Goal: Information Seeking & Learning: Learn about a topic

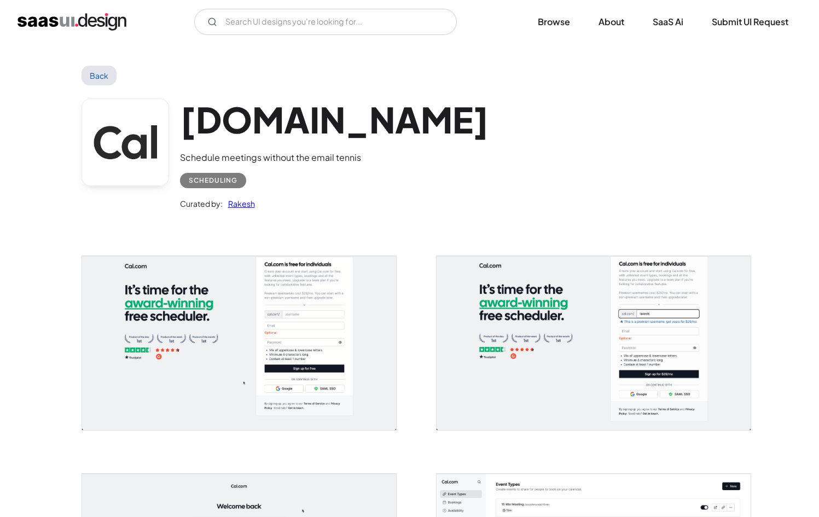
click at [428, 199] on div "Cal.com Schedule meetings without the email tennis Scheduling Curated by: Rakesh" at bounding box center [410, 156] width 657 height 143
click at [381, 149] on div "Cal.com Schedule meetings without the email tennis Scheduling Curated by: Rakesh" at bounding box center [410, 156] width 657 height 143
click at [42, 28] on img "home" at bounding box center [72, 22] width 109 height 18
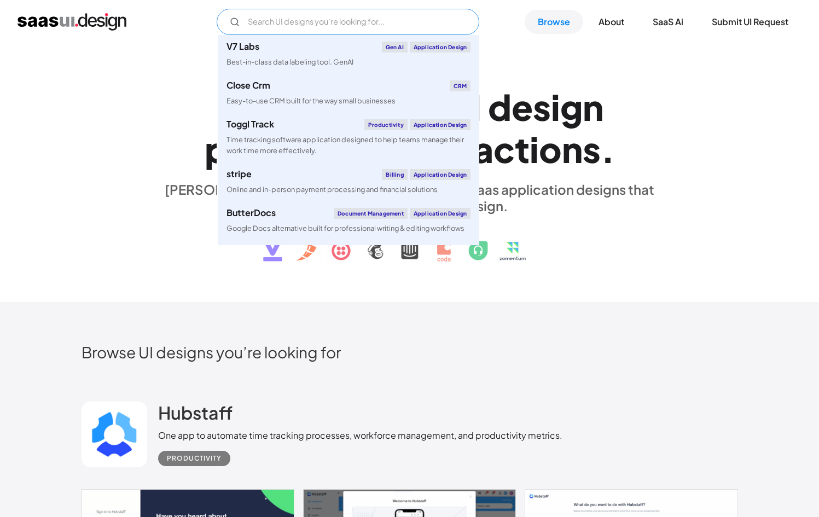
click at [394, 11] on input "Email Form" at bounding box center [348, 22] width 263 height 26
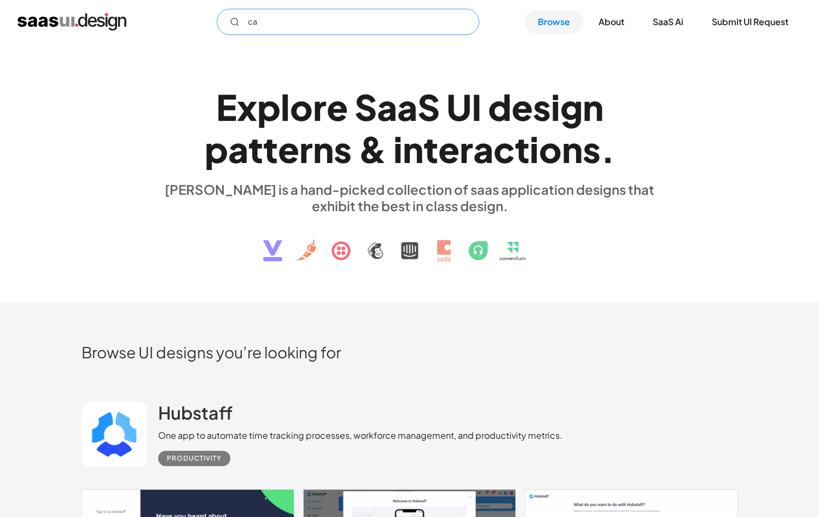
type input "c"
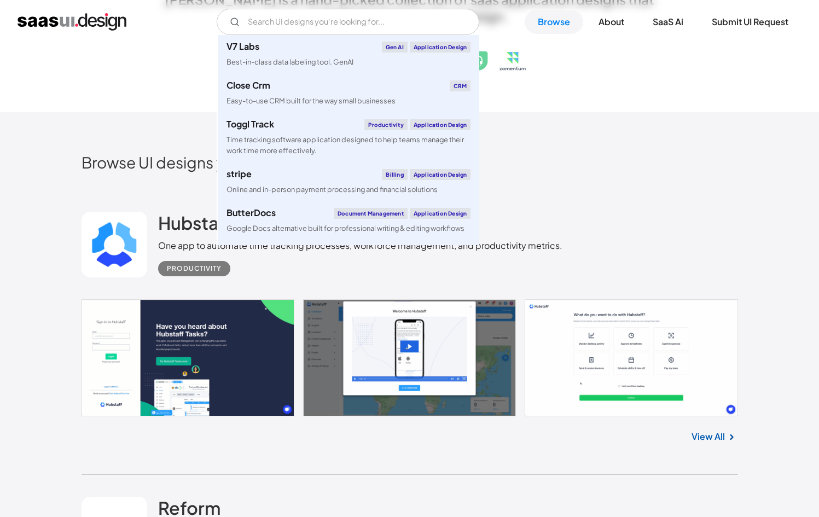
click at [590, 204] on div "Hubstaff One app to automate time tracking processes, workforce management, and…" at bounding box center [410, 244] width 657 height 109
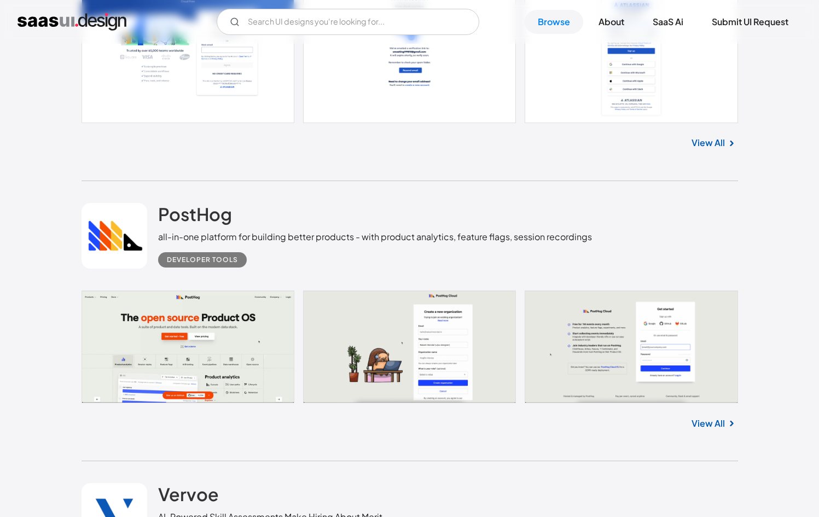
scroll to position [3597, 0]
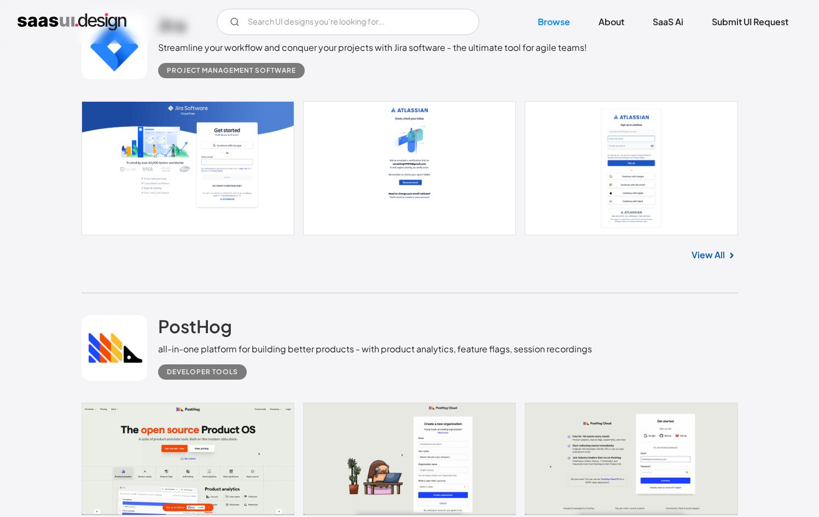
click at [312, 281] on div "Jira Streamline your workflow and conquer your projects with Jira software - th…" at bounding box center [410, 143] width 657 height 302
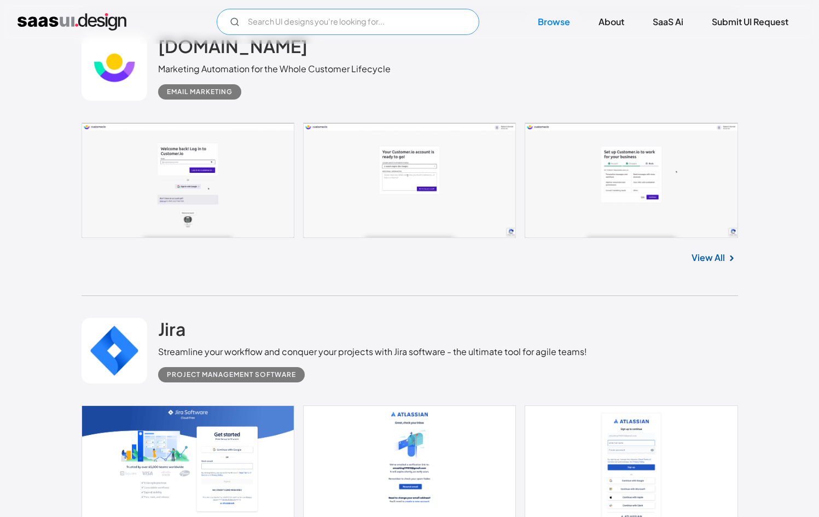
click at [305, 27] on input "Email Form" at bounding box center [348, 22] width 263 height 26
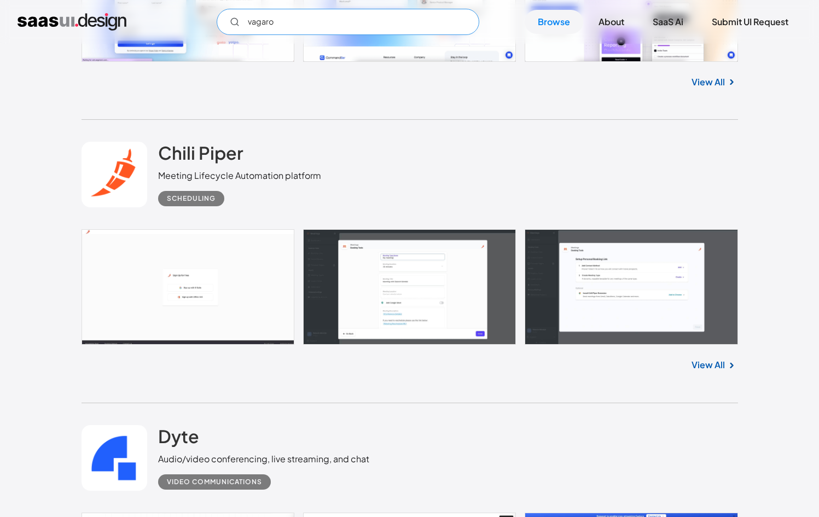
scroll to position [2237, 0]
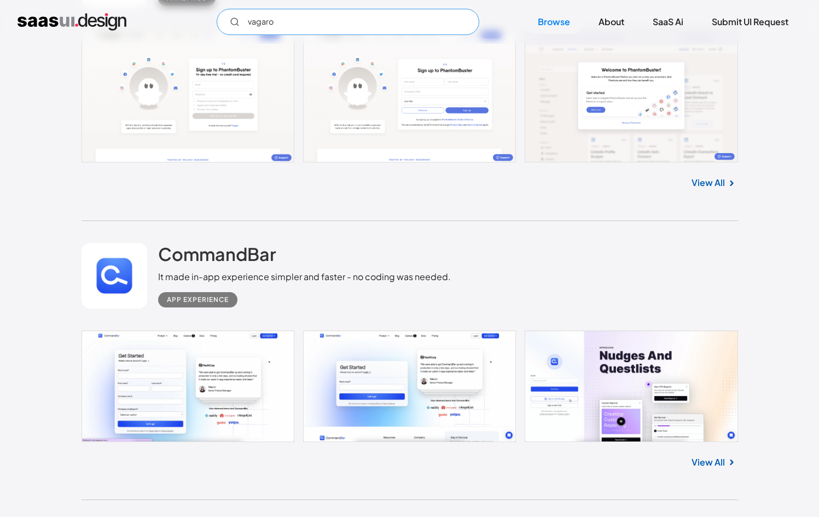
click at [277, 27] on input "vagaro" at bounding box center [348, 22] width 263 height 26
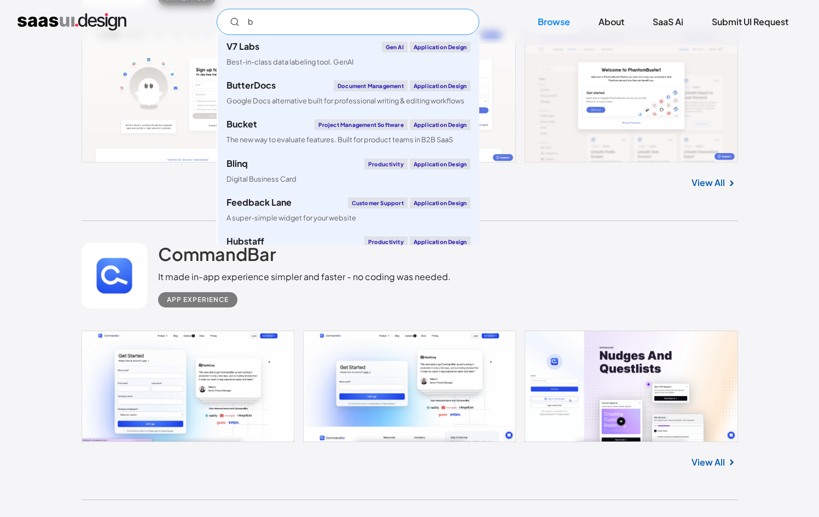
type input "b"
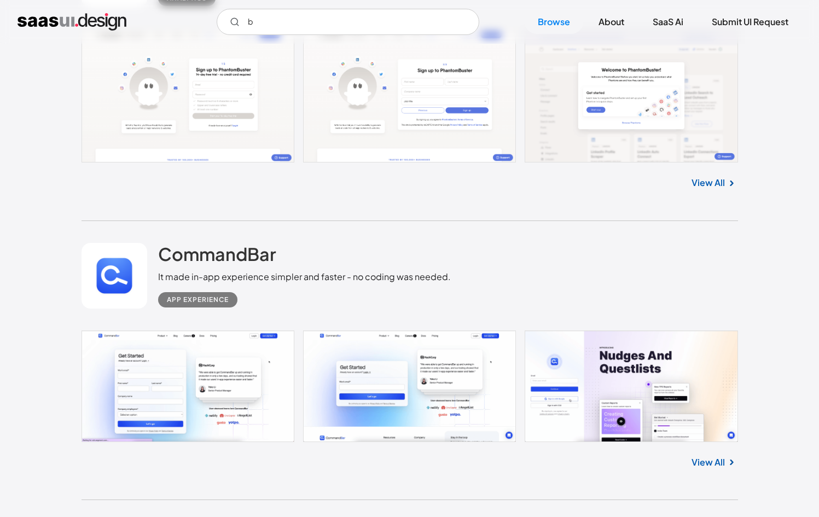
click at [126, 299] on link at bounding box center [115, 276] width 66 height 66
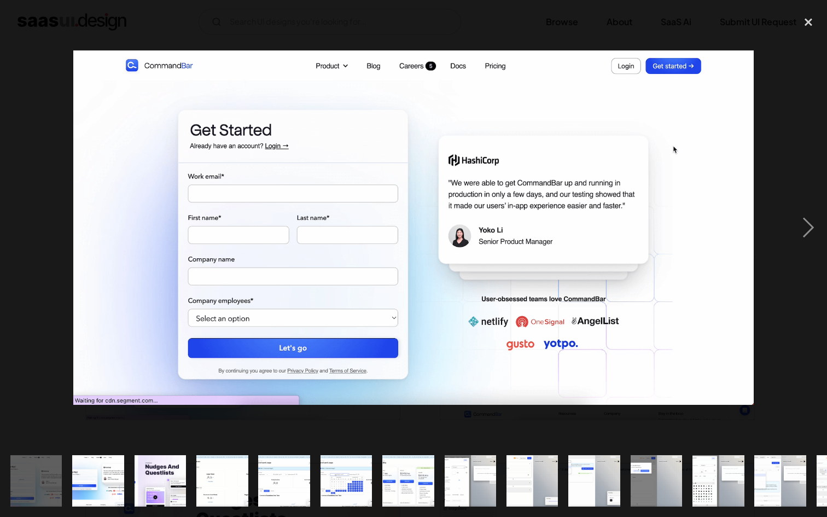
click at [47, 240] on div at bounding box center [413, 227] width 827 height 434
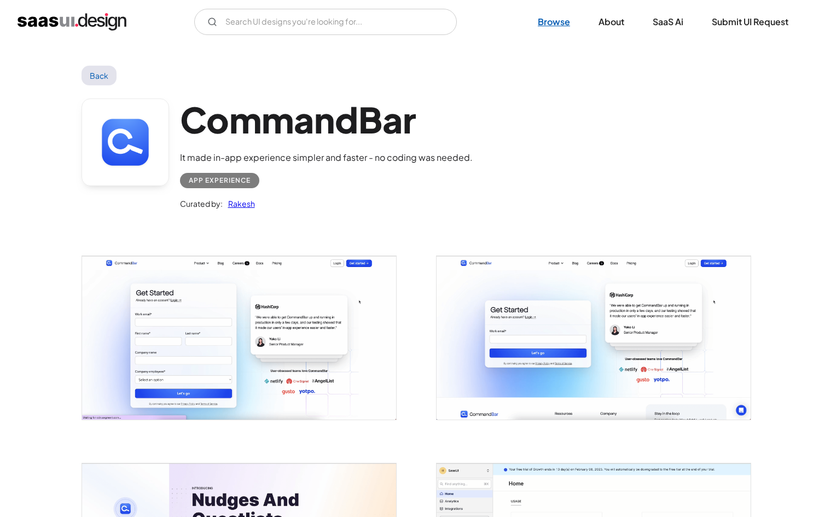
click at [542, 21] on link "Browse" at bounding box center [554, 22] width 59 height 24
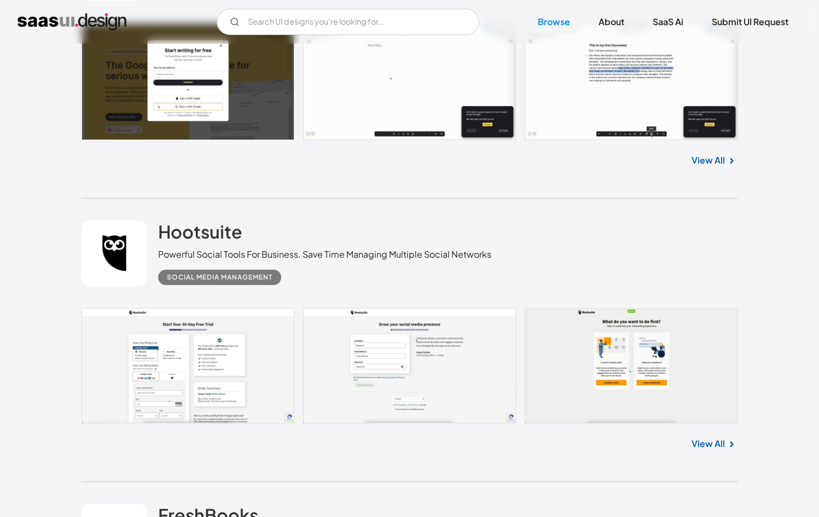
scroll to position [5747, 0]
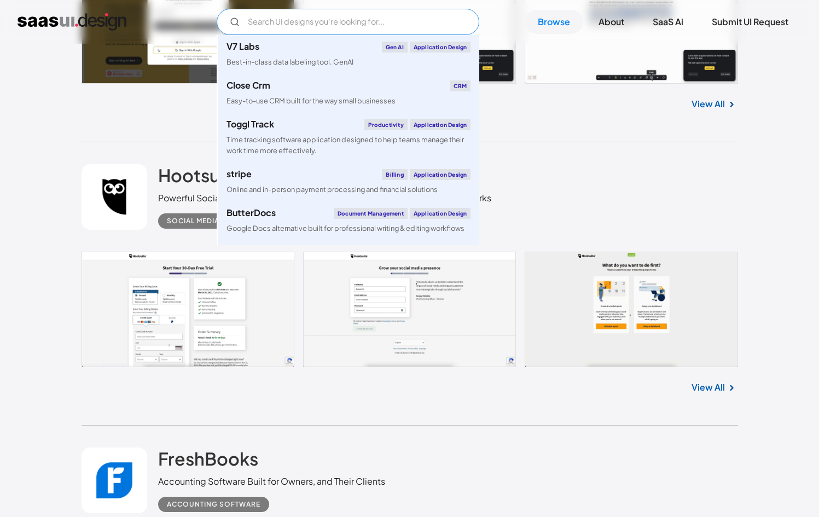
click at [273, 25] on input "Email Form" at bounding box center [348, 22] width 263 height 26
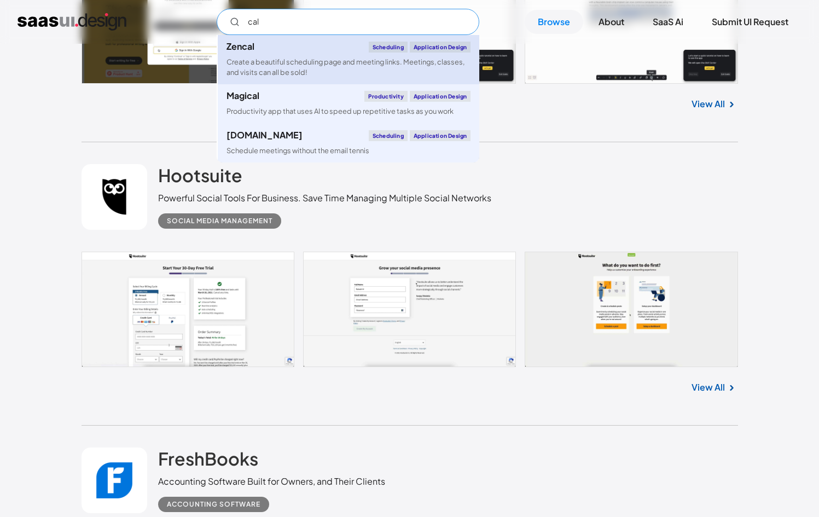
click at [239, 59] on div "Create a beautiful scheduling page and meeting links. Meetings, classes, and vi…" at bounding box center [349, 67] width 244 height 21
type input "cal"
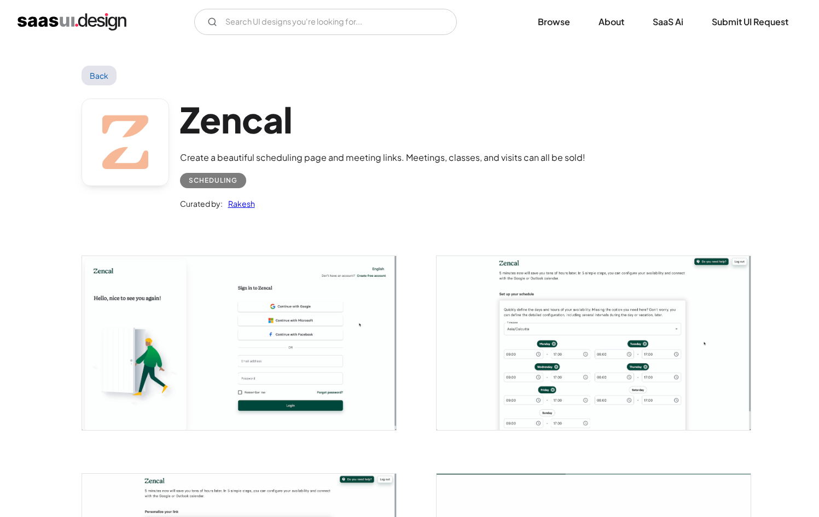
click at [241, 319] on img "open lightbox" at bounding box center [239, 342] width 314 height 173
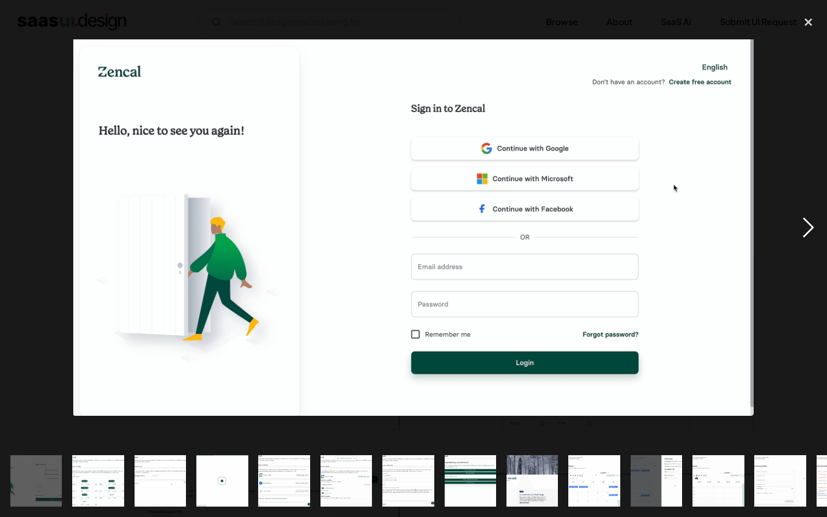
click at [813, 236] on div "next image" at bounding box center [808, 227] width 37 height 434
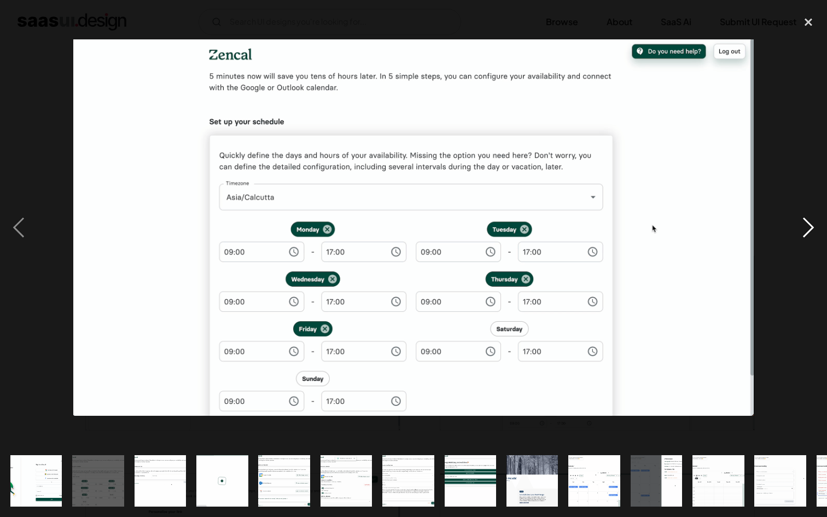
click at [813, 236] on div "next image" at bounding box center [808, 227] width 37 height 434
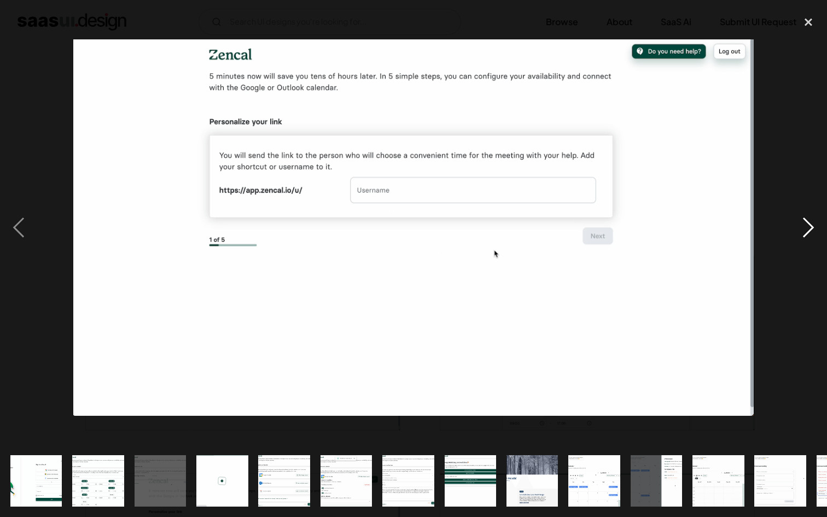
click at [806, 309] on div "next image" at bounding box center [808, 227] width 37 height 434
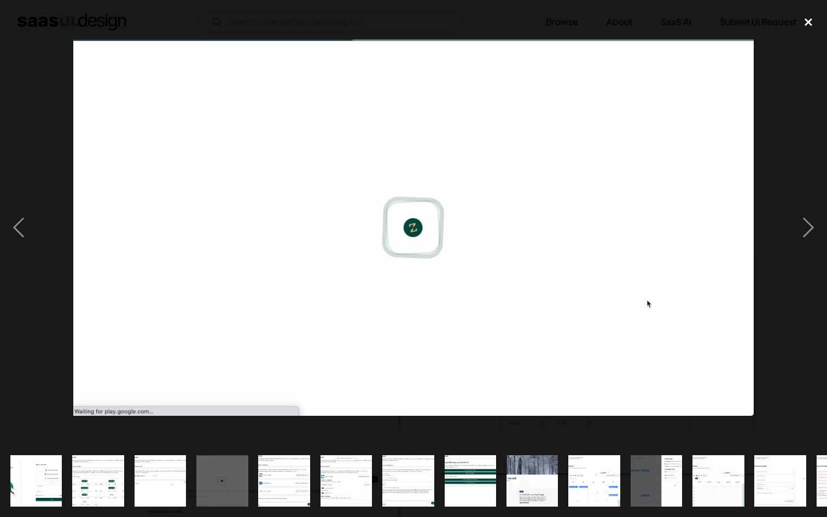
click at [819, 21] on div "close lightbox" at bounding box center [808, 22] width 37 height 24
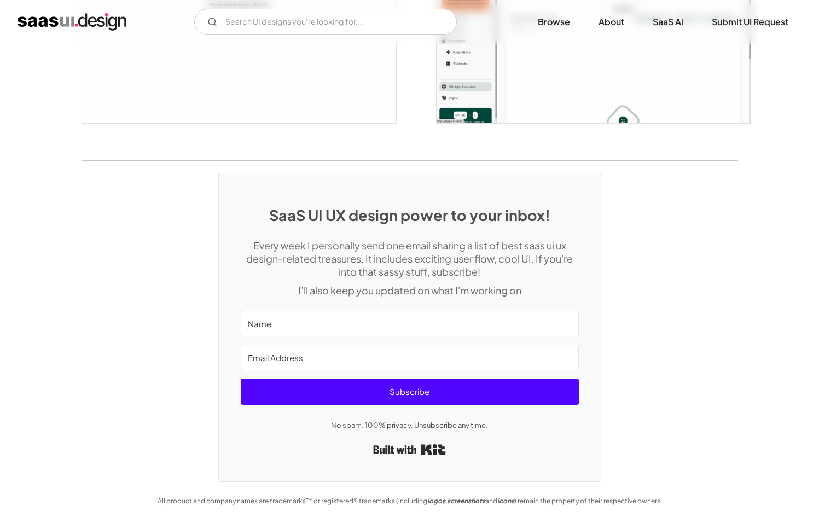
scroll to position [2691, 0]
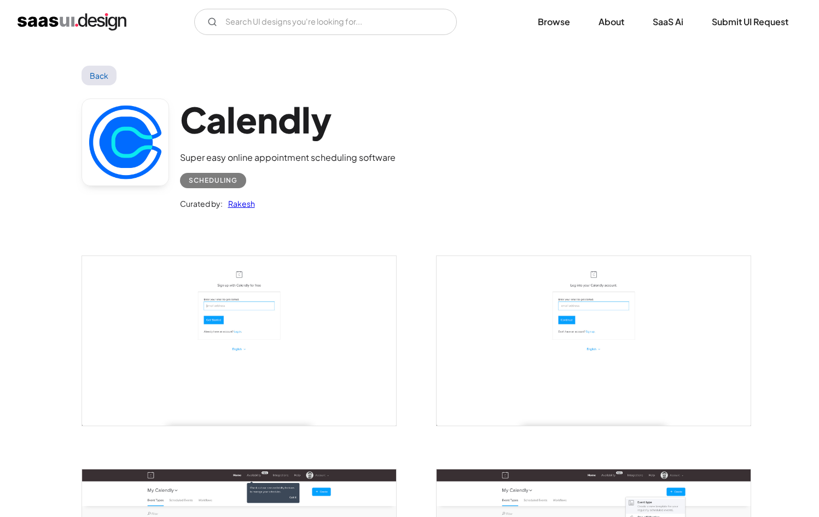
drag, startPoint x: 363, startPoint y: 220, endPoint x: 355, endPoint y: 215, distance: 9.6
click at [363, 220] on div "Calendly Super easy online appointment scheduling software Scheduling Curated b…" at bounding box center [410, 156] width 657 height 143
drag, startPoint x: 254, startPoint y: 8, endPoint x: 258, endPoint y: 13, distance: 6.6
click at [254, 9] on div "V7 Labs Gen AI Application Design Best-in-class data labeling tool. GenAI Close…" at bounding box center [409, 22] width 819 height 44
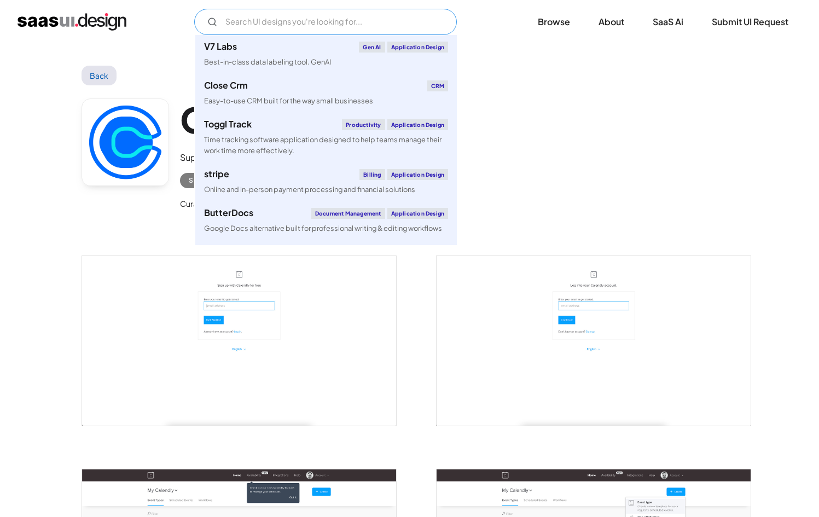
click at [286, 25] on input "Email Form" at bounding box center [325, 22] width 263 height 26
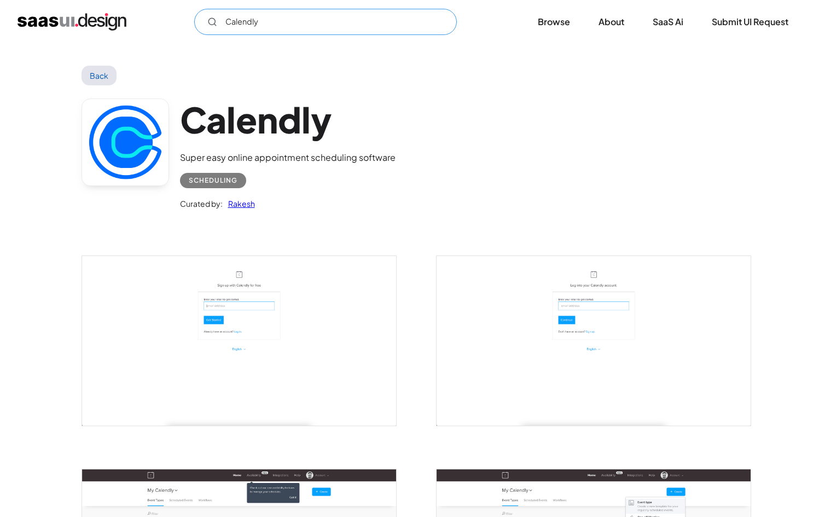
type input "Calendly"
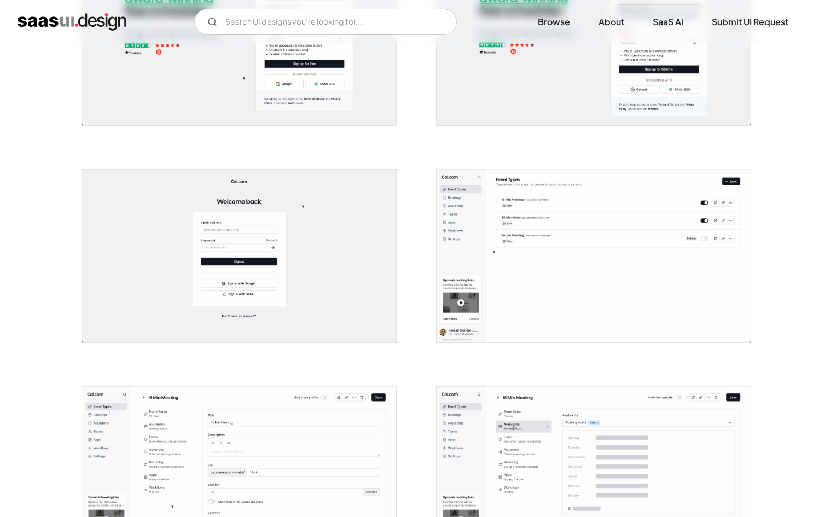
scroll to position [357, 0]
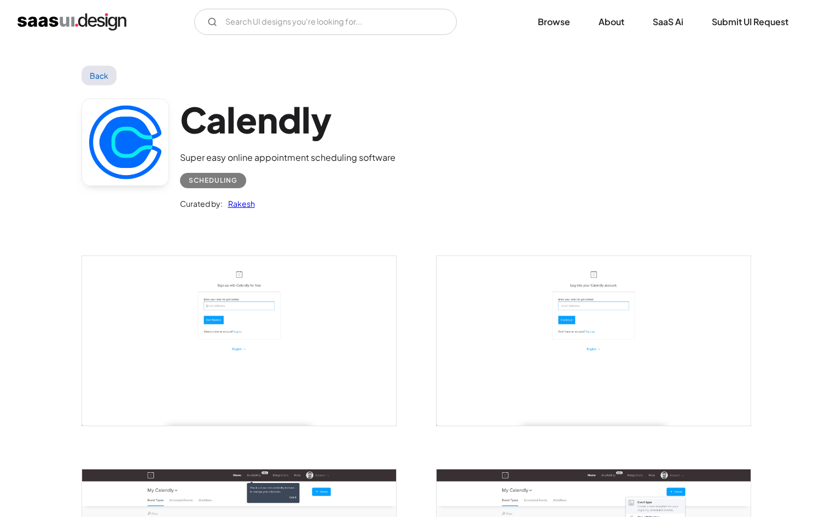
click at [115, 75] on link "Back" at bounding box center [100, 76] width 36 height 20
click at [211, 179] on div "Scheduling" at bounding box center [213, 180] width 49 height 13
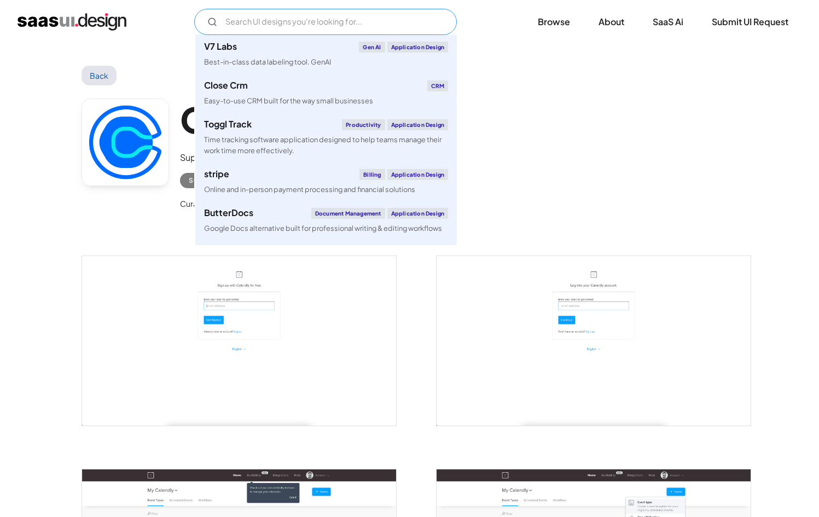
click at [263, 24] on input "Email Form" at bounding box center [325, 22] width 263 height 26
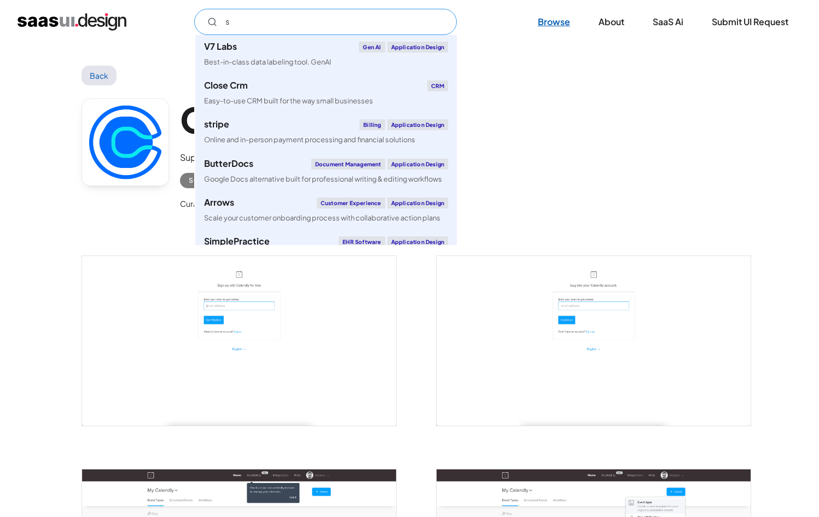
type input "s"
click at [561, 23] on link "Browse" at bounding box center [554, 22] width 59 height 24
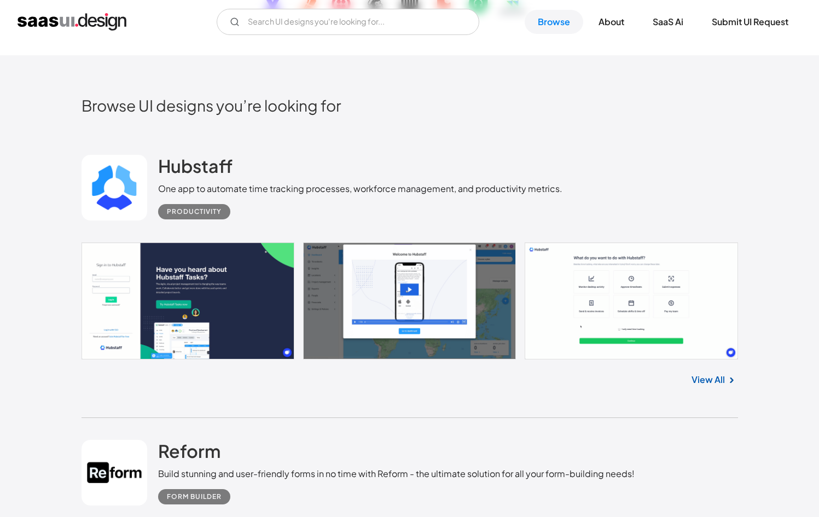
scroll to position [303, 0]
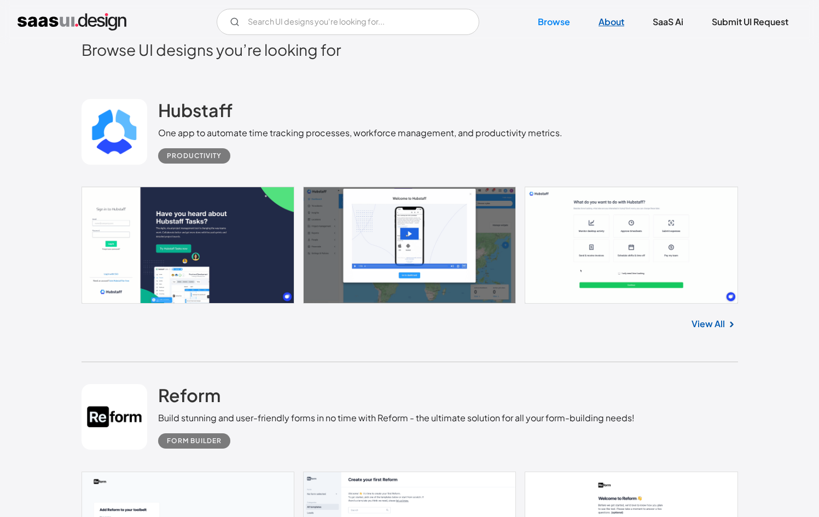
click at [623, 25] on link "About" at bounding box center [612, 22] width 52 height 24
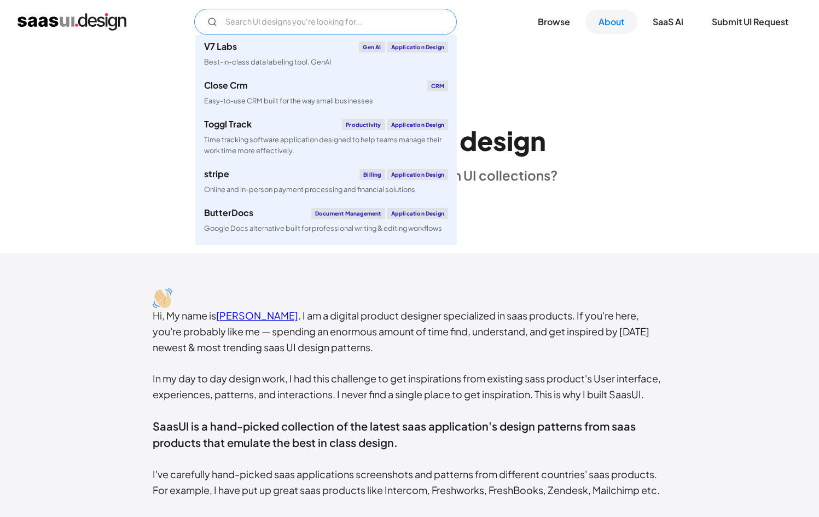
click at [332, 24] on input "Email Form" at bounding box center [325, 22] width 263 height 26
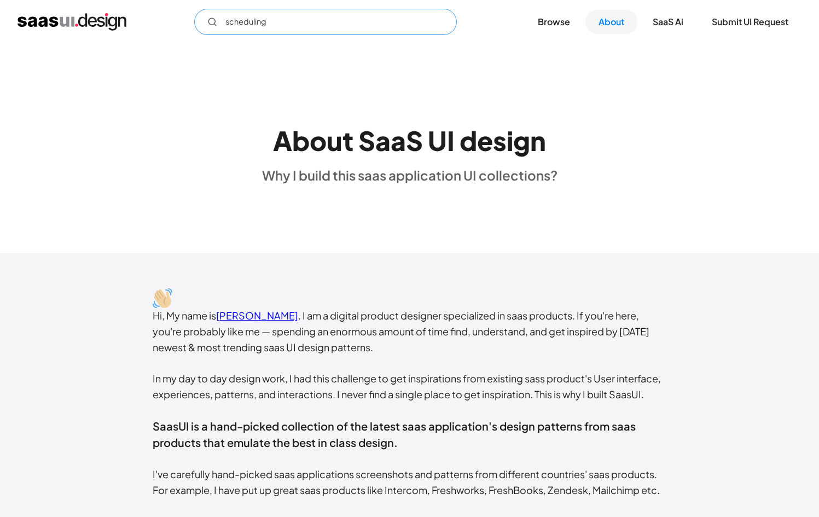
type input "scheduling"
click at [568, 38] on div "scheduling Not found ! Thank you! Your submission has been received! Oops! Some…" at bounding box center [409, 22] width 819 height 44
click at [565, 23] on link "Browse" at bounding box center [554, 22] width 59 height 24
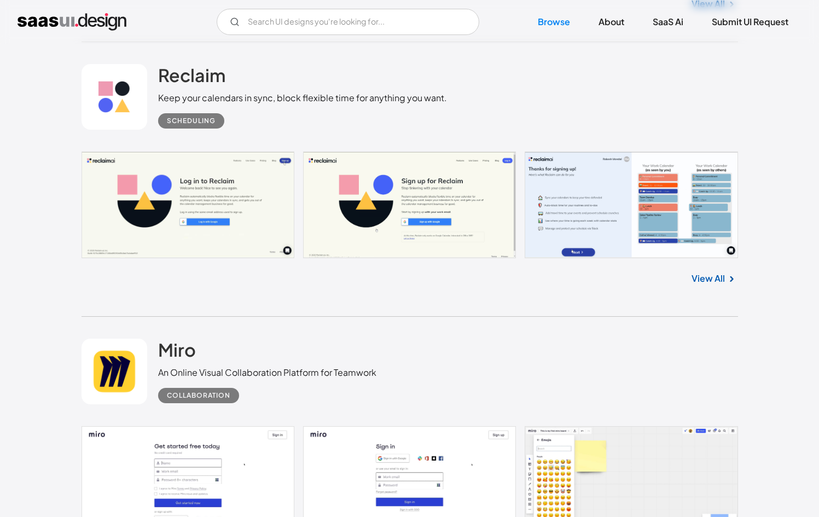
scroll to position [9243, 0]
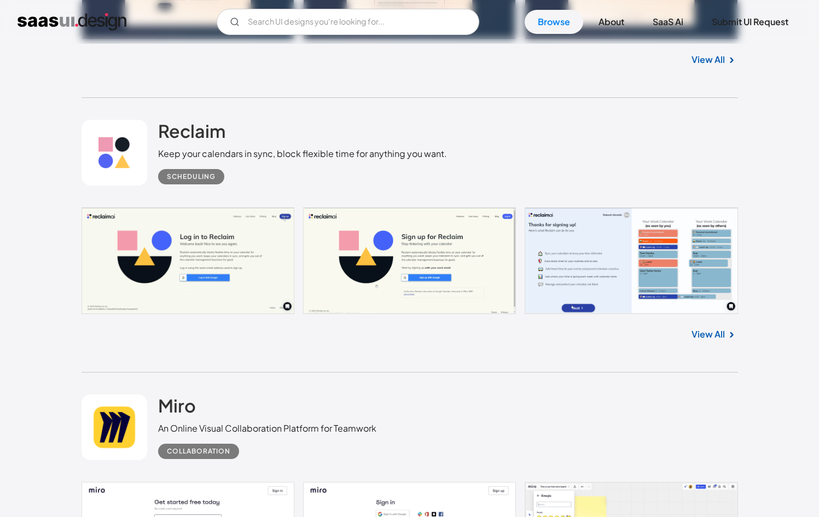
click at [710, 340] on link "View All" at bounding box center [708, 334] width 33 height 13
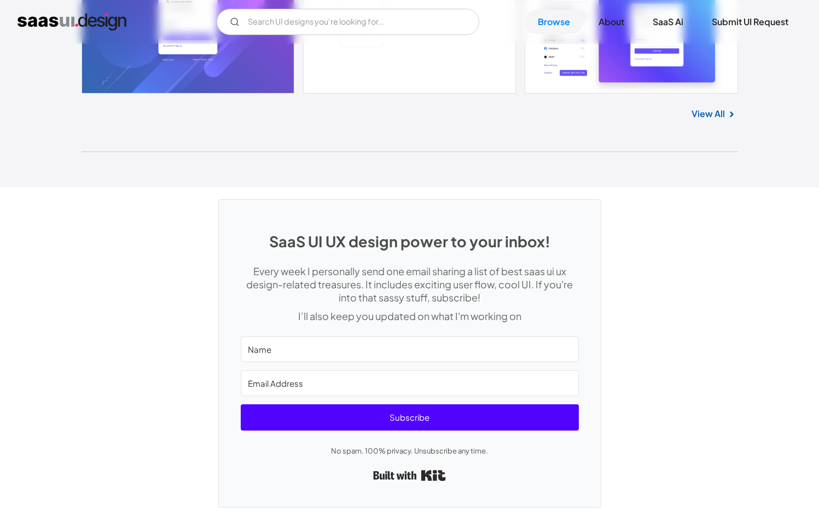
scroll to position [28885, 0]
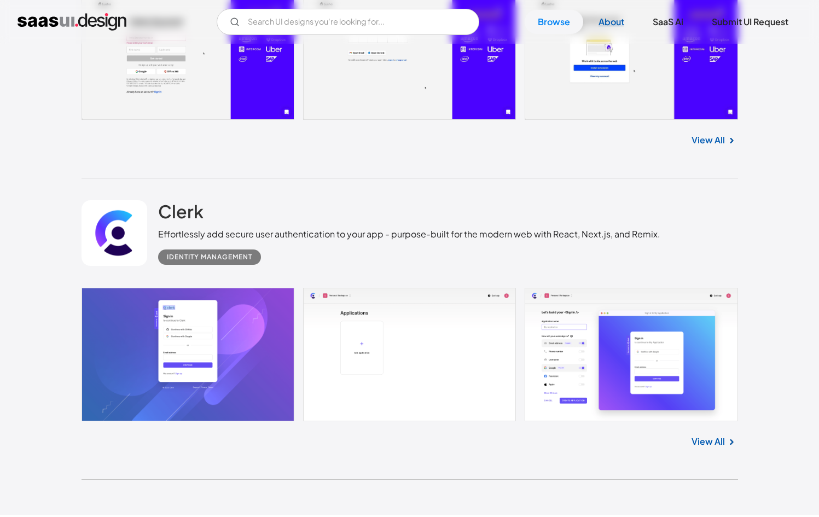
click at [606, 24] on link "About" at bounding box center [612, 22] width 52 height 24
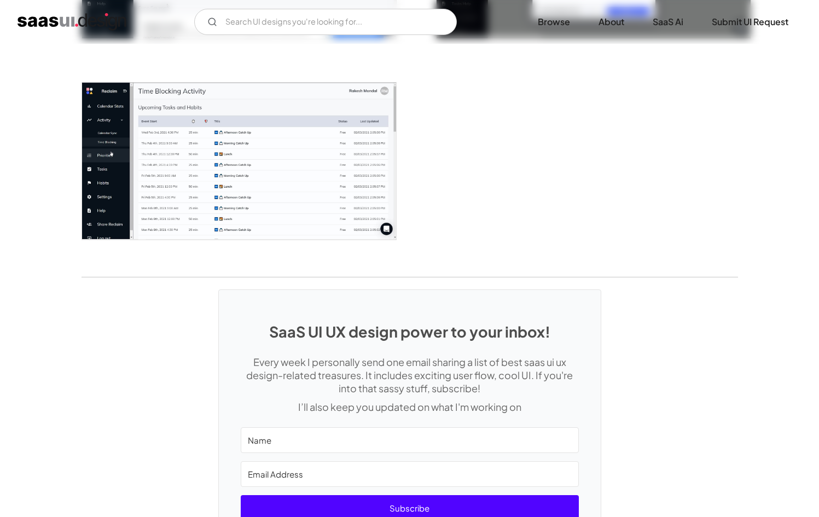
scroll to position [1612, 0]
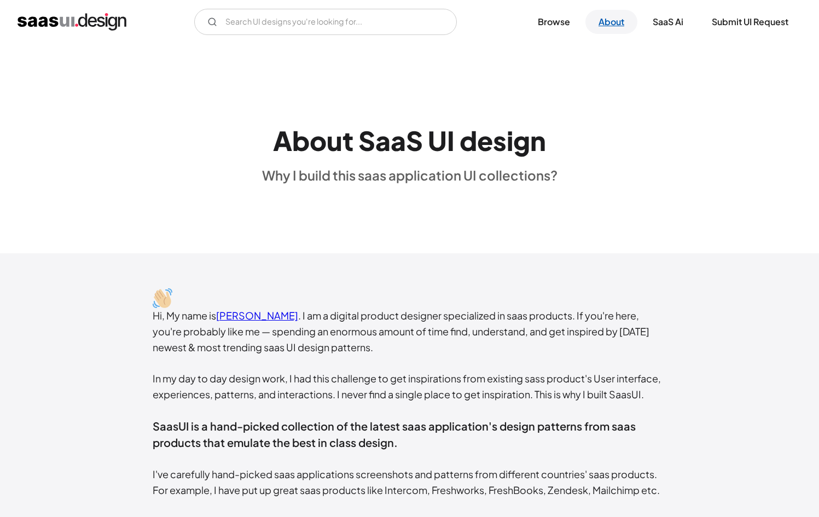
click at [599, 18] on link "About" at bounding box center [612, 22] width 52 height 24
click at [554, 25] on link "Browse" at bounding box center [554, 22] width 59 height 24
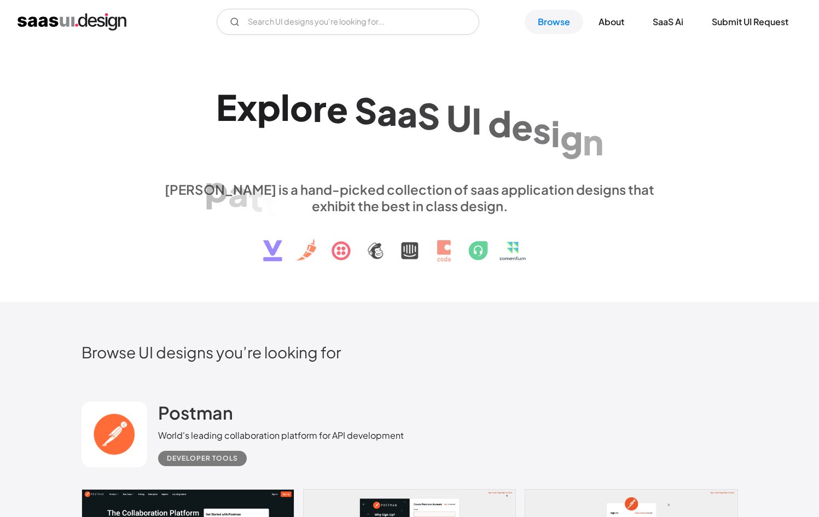
click at [319, 235] on img at bounding box center [410, 242] width 332 height 57
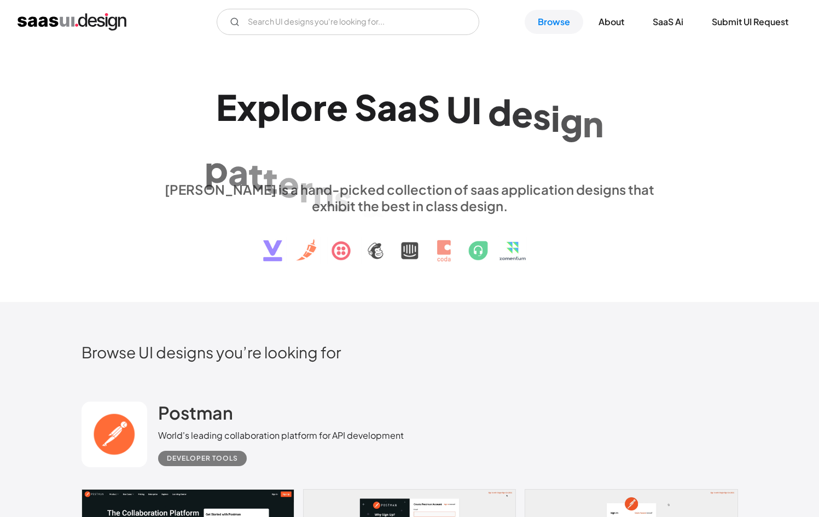
click at [285, 270] on img at bounding box center [410, 242] width 332 height 57
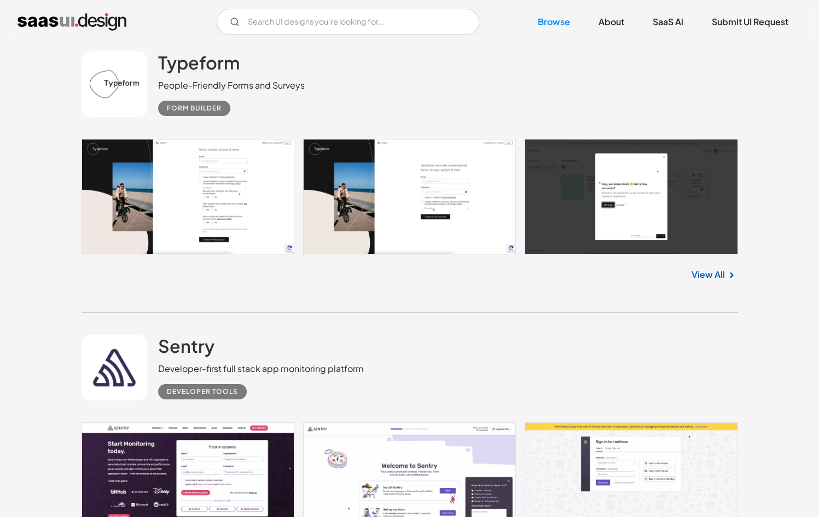
scroll to position [1079, 0]
